Goal: Check status

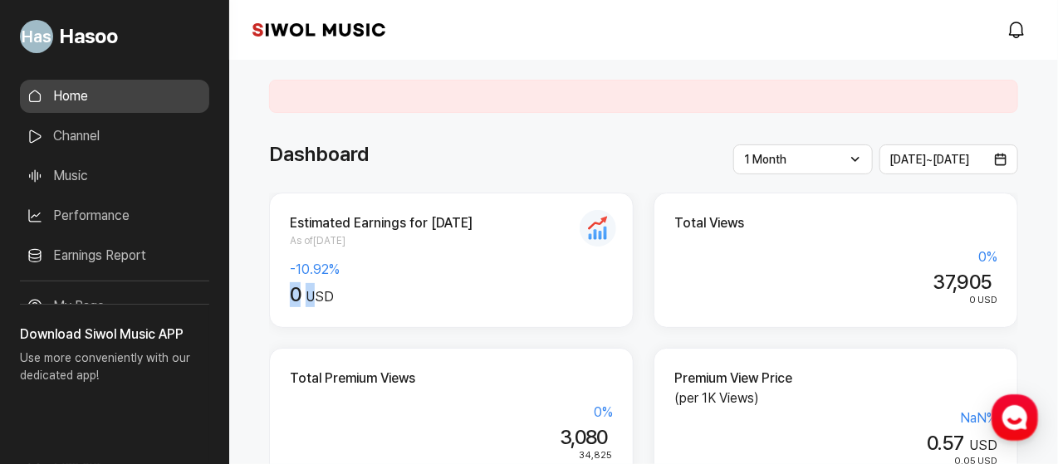
drag, startPoint x: 283, startPoint y: 288, endPoint x: 325, endPoint y: 289, distance: 41.5
click at [325, 289] on div "Estimated Earnings for [DATE] As of [DATE] -10.92 % 0 USD" at bounding box center [451, 260] width 365 height 135
click at [646, 292] on div "Estimated Earnings for [DATE] As of [DATE] -10.92 % 0 USD Total Views 0 % 37,90…" at bounding box center [643, 416] width 749 height 446
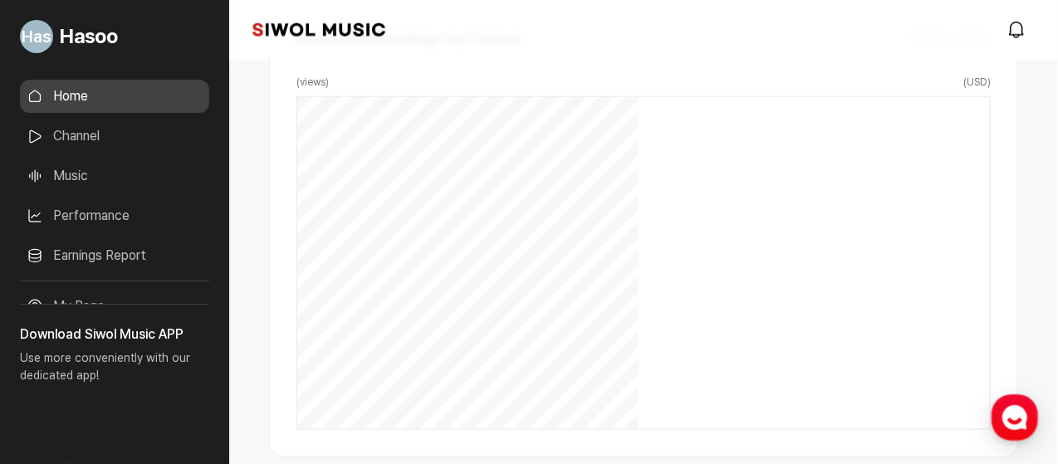
scroll to position [885, 0]
click at [92, 212] on link "Performance" at bounding box center [114, 215] width 189 height 33
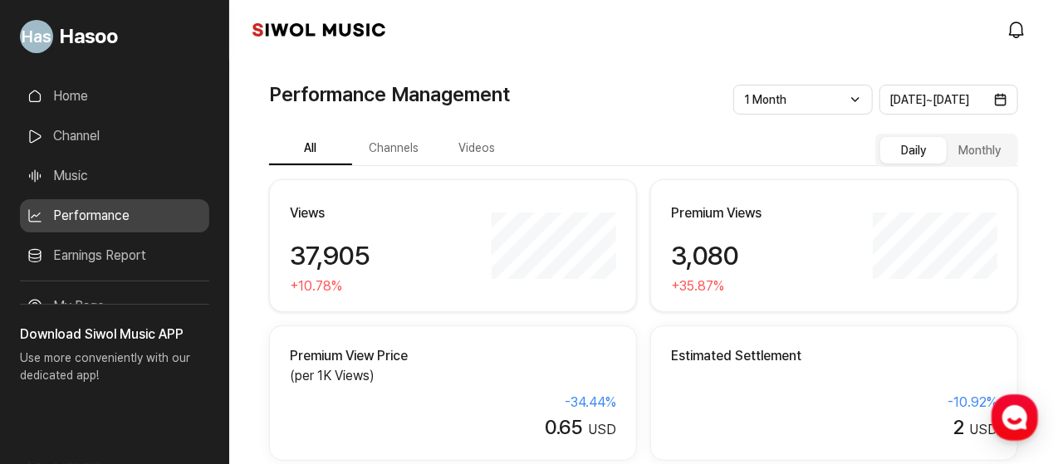
click at [59, 91] on link "Home" at bounding box center [114, 96] width 189 height 33
